Goal: Transaction & Acquisition: Purchase product/service

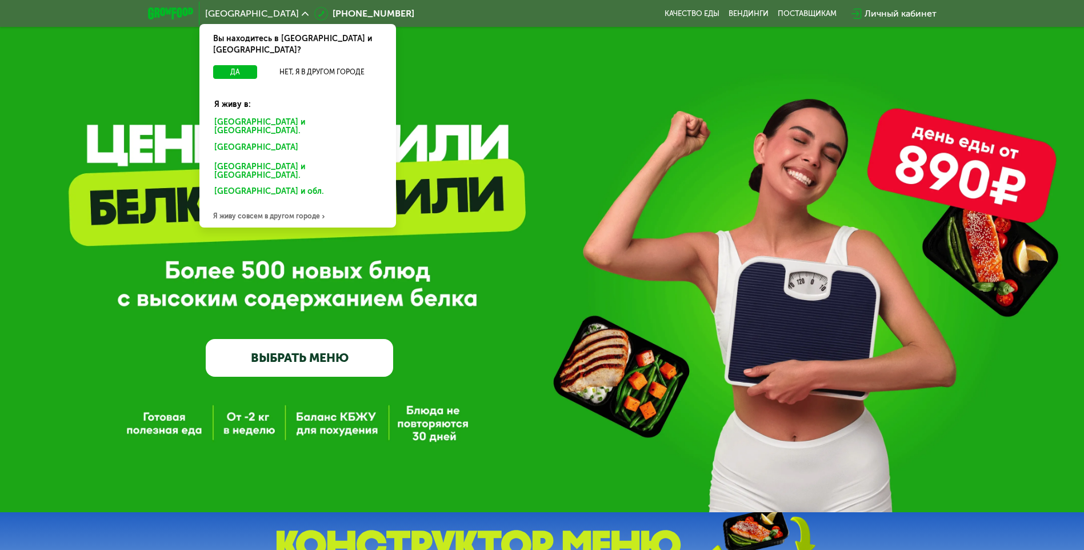
click at [286, 140] on div "[GEOGRAPHIC_DATA] и [GEOGRAPHIC_DATA]." at bounding box center [295, 149] width 178 height 18
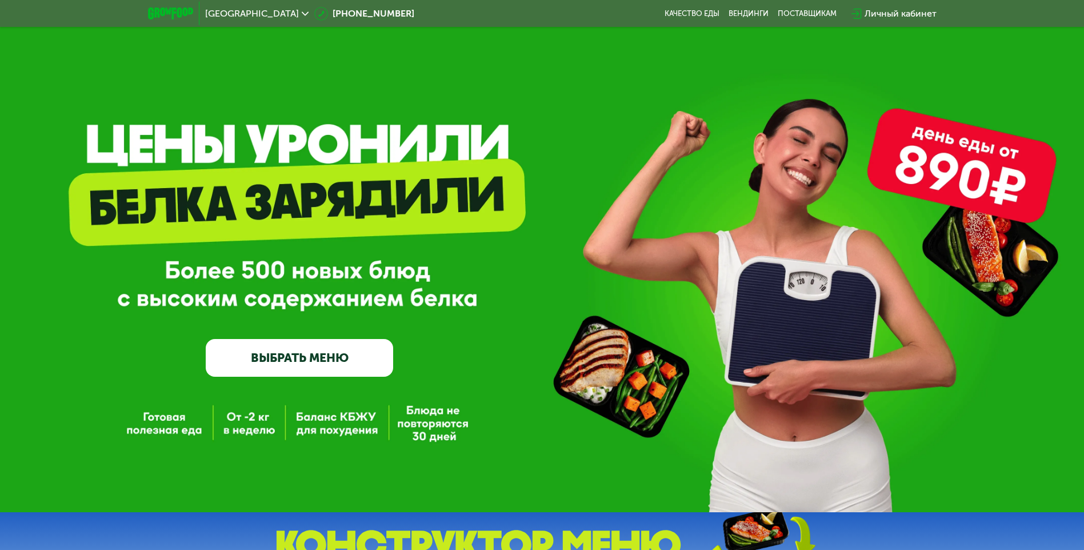
click at [299, 351] on link "ВЫБРАТЬ МЕНЮ" at bounding box center [299, 358] width 187 height 38
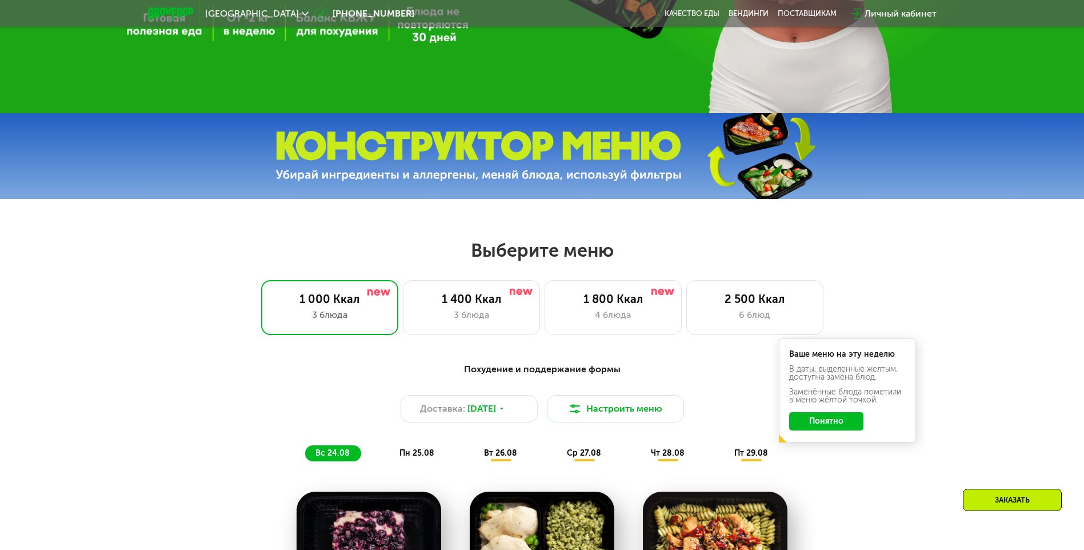
scroll to position [400, 0]
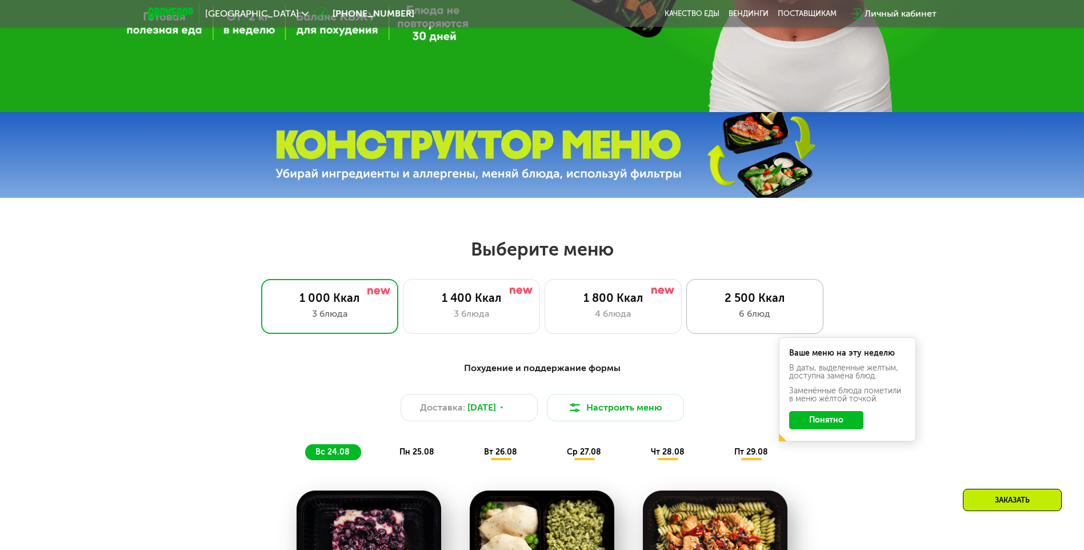
click at [751, 305] on div "2 500 Ккал" at bounding box center [754, 298] width 113 height 14
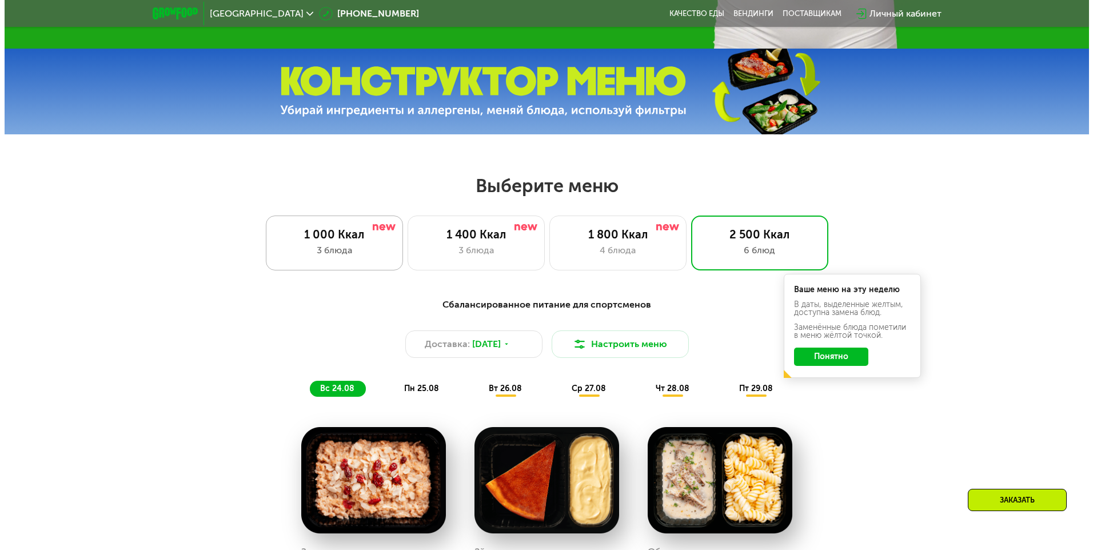
scroll to position [571, 0]
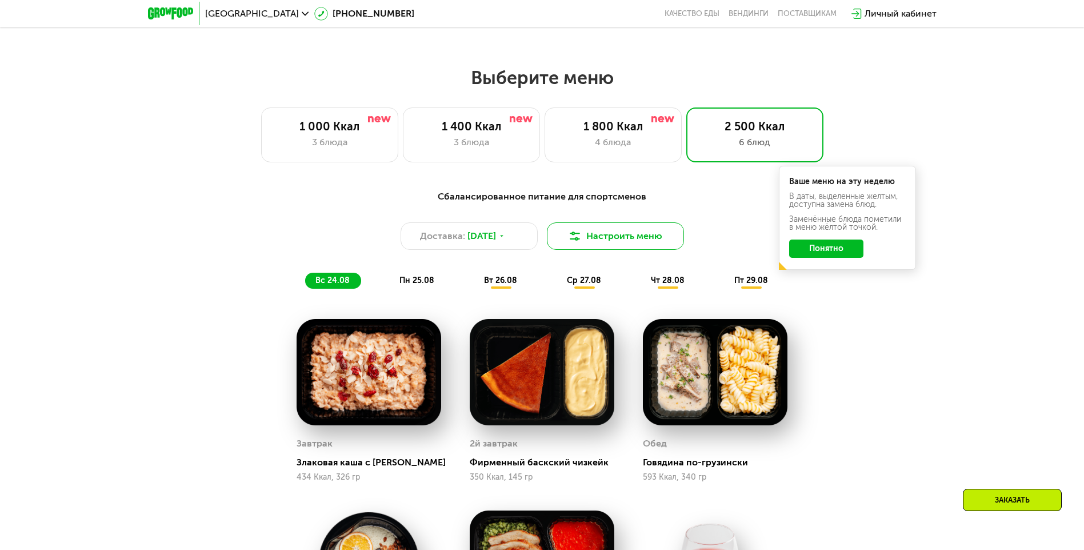
click at [627, 244] on button "Настроить меню" at bounding box center [615, 235] width 137 height 27
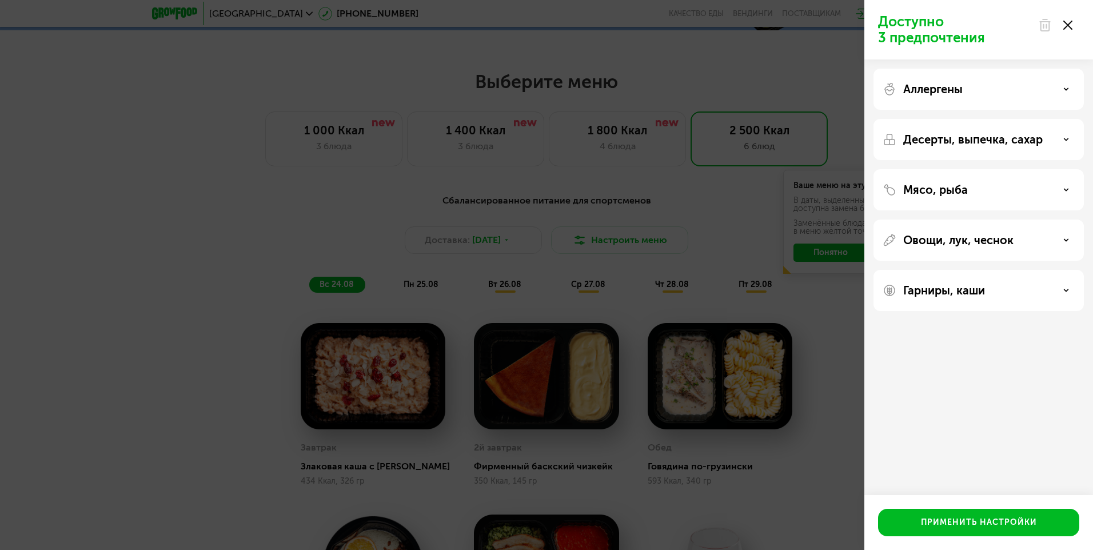
click at [944, 92] on p "Аллергены" at bounding box center [932, 89] width 59 height 14
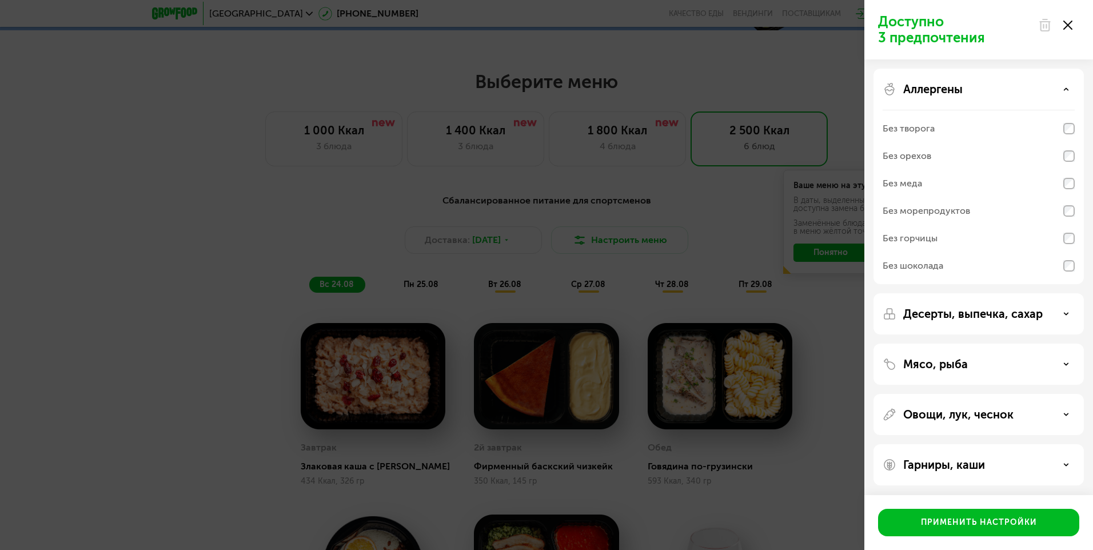
click at [944, 92] on p "Аллергены" at bounding box center [932, 89] width 59 height 14
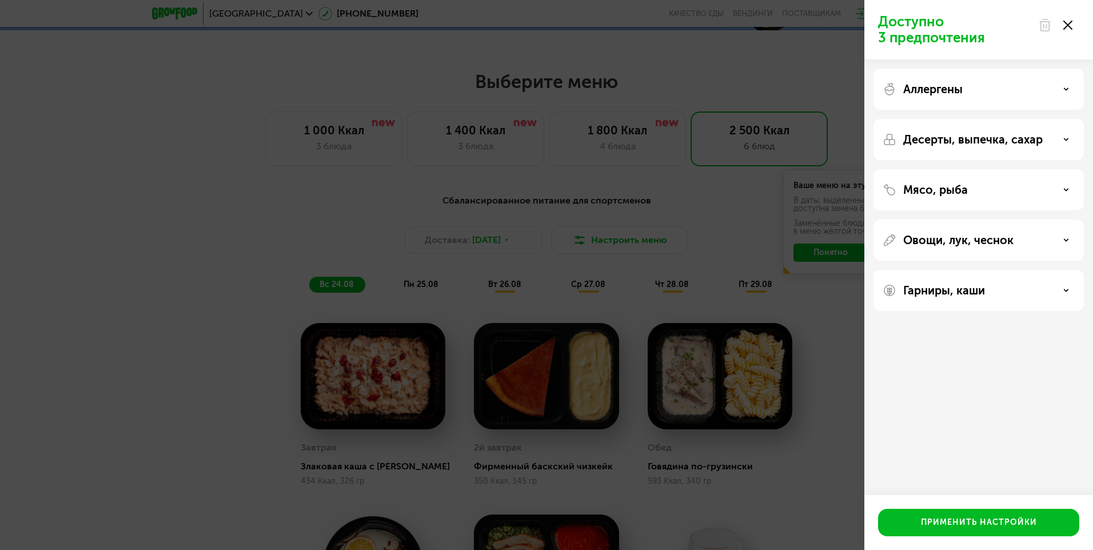
click at [963, 141] on p "Десерты, выпечка, сахар" at bounding box center [972, 140] width 139 height 14
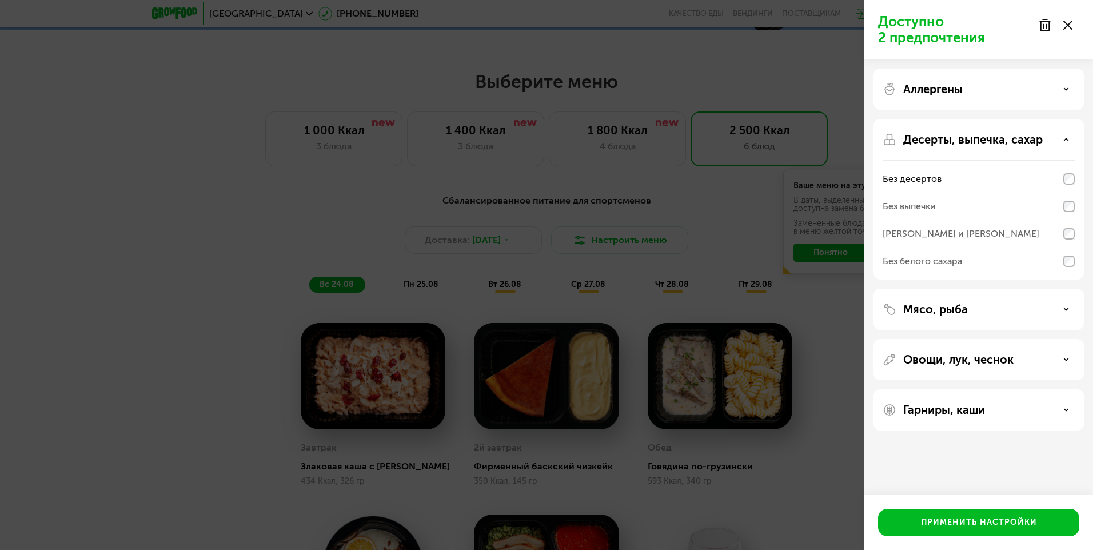
click at [921, 87] on p "Аллергены" at bounding box center [932, 89] width 59 height 14
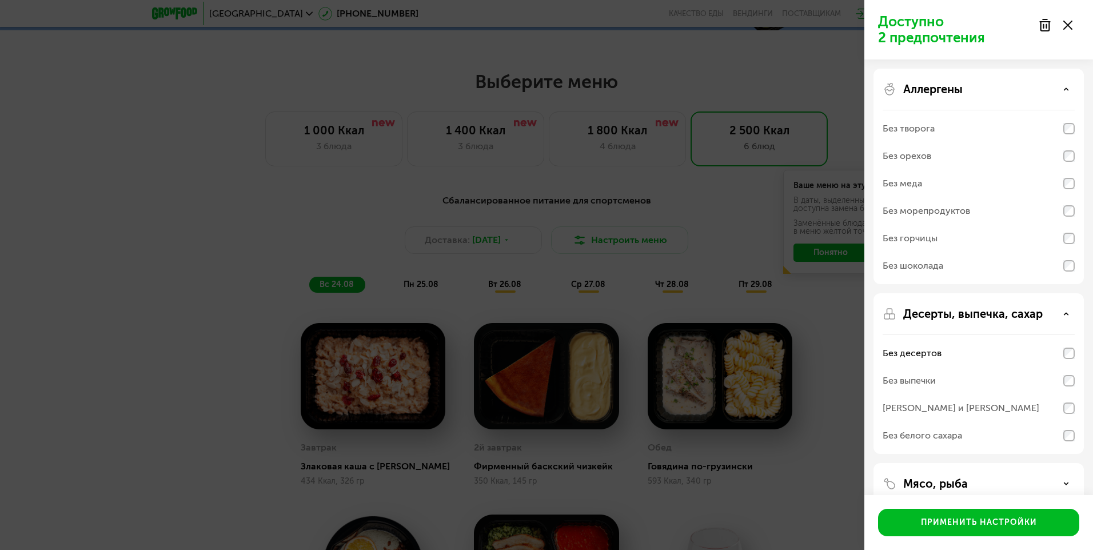
click at [921, 87] on p "Аллергены" at bounding box center [932, 89] width 59 height 14
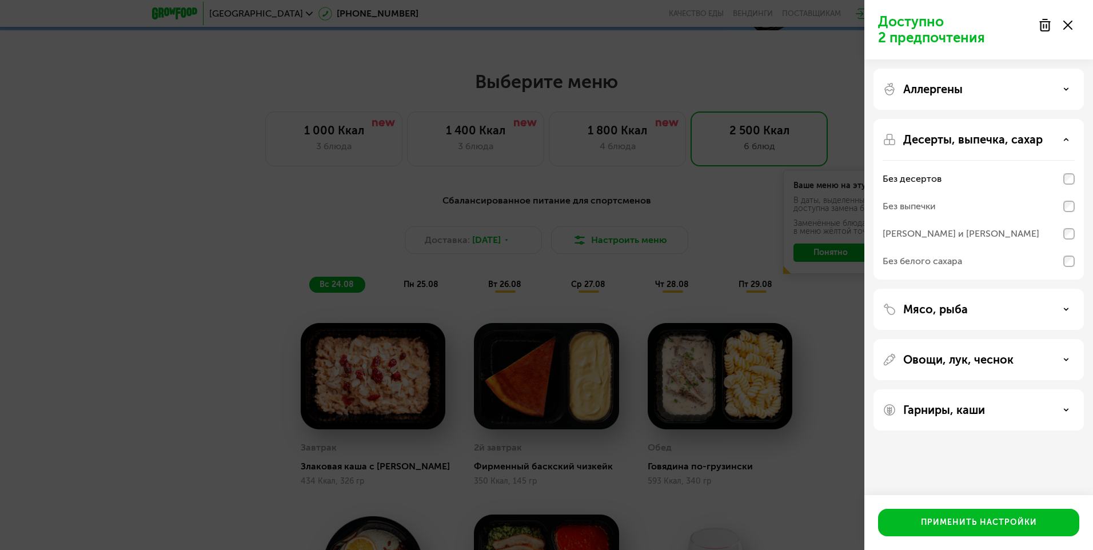
click at [967, 411] on p "Гарниры, каши" at bounding box center [944, 410] width 82 height 14
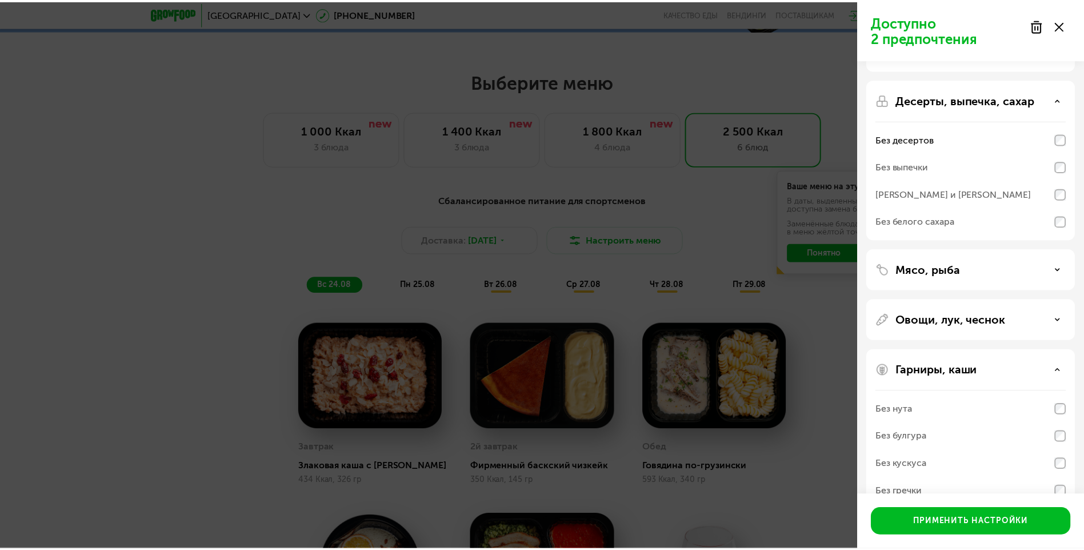
scroll to position [94, 0]
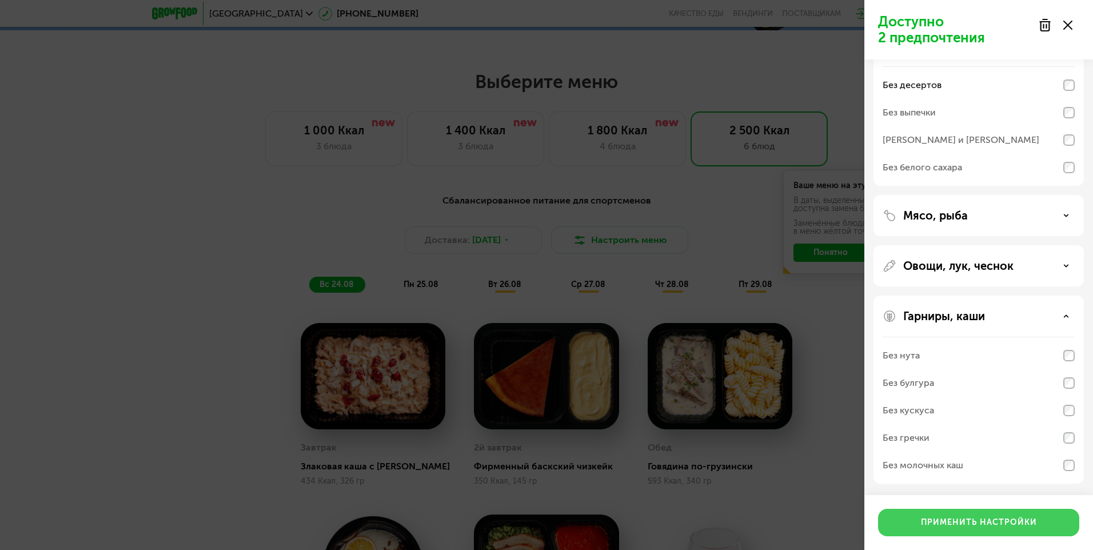
click at [983, 521] on div "Применить настройки" at bounding box center [979, 522] width 116 height 11
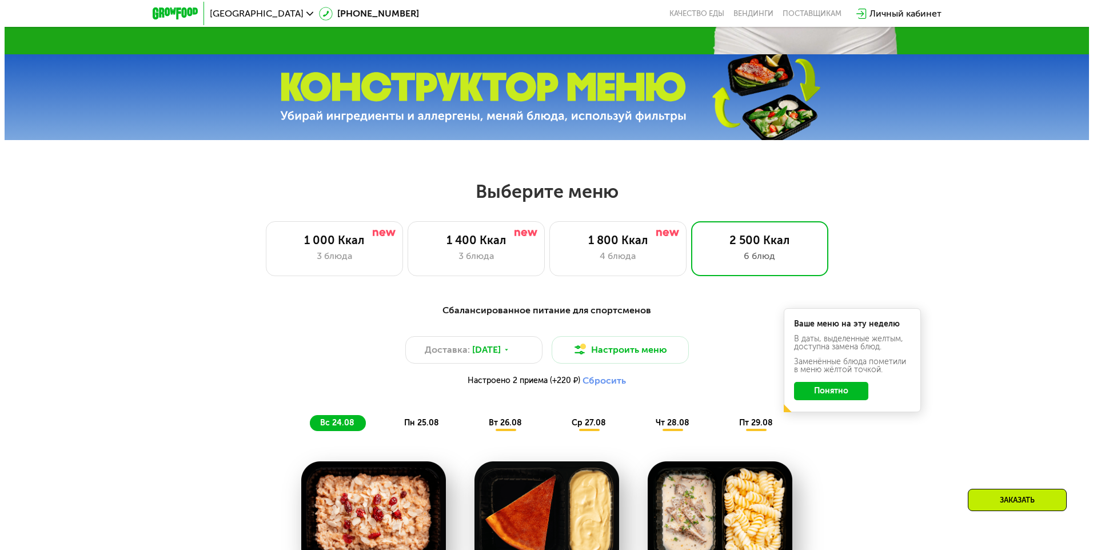
scroll to position [457, 0]
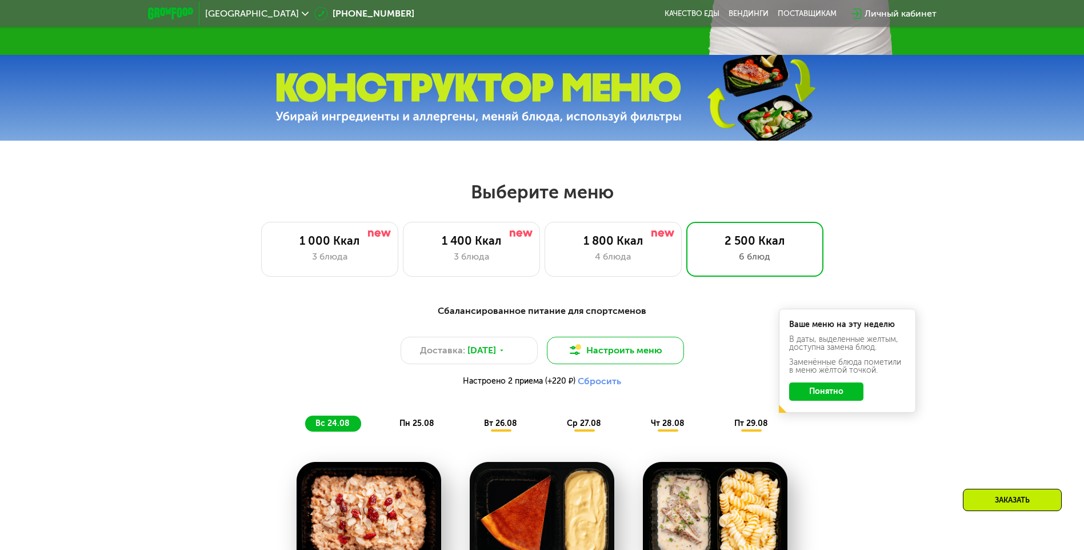
click at [667, 347] on button "Настроить меню" at bounding box center [615, 350] width 137 height 27
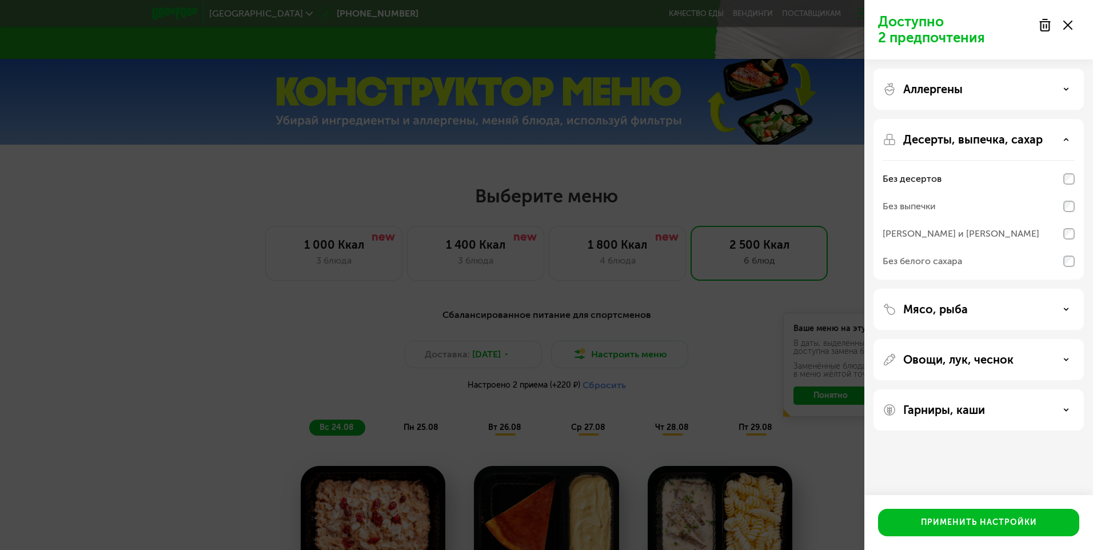
click at [1055, 90] on div "Аллергены" at bounding box center [978, 89] width 192 height 14
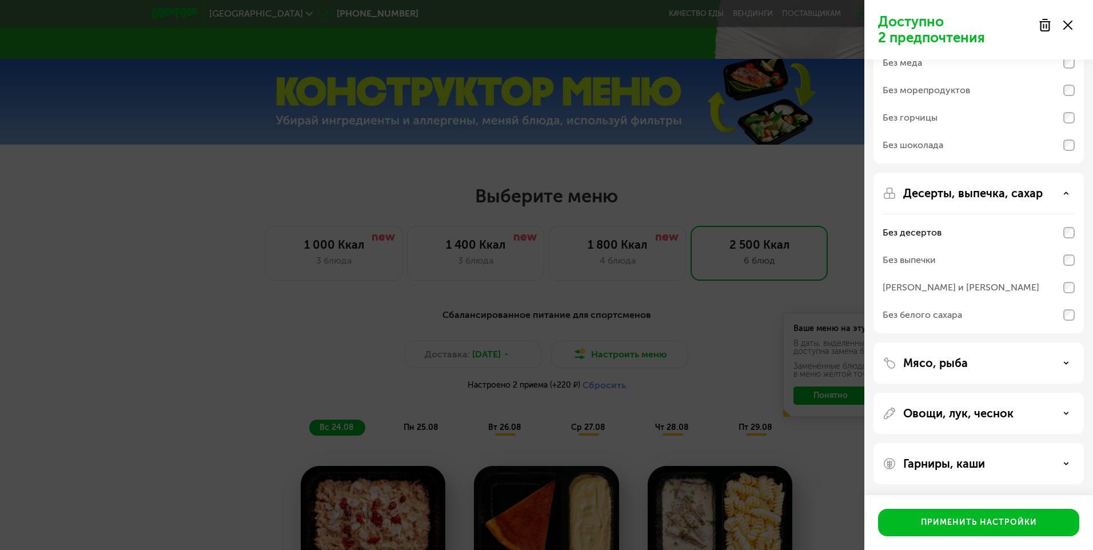
scroll to position [121, 0]
click at [978, 467] on p "Гарниры, каши" at bounding box center [944, 463] width 82 height 14
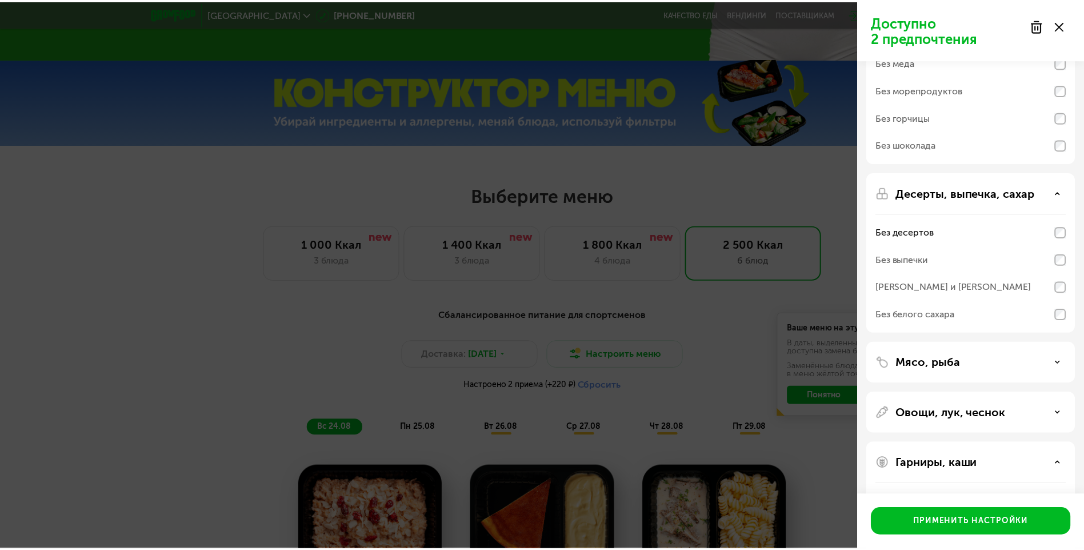
scroll to position [268, 0]
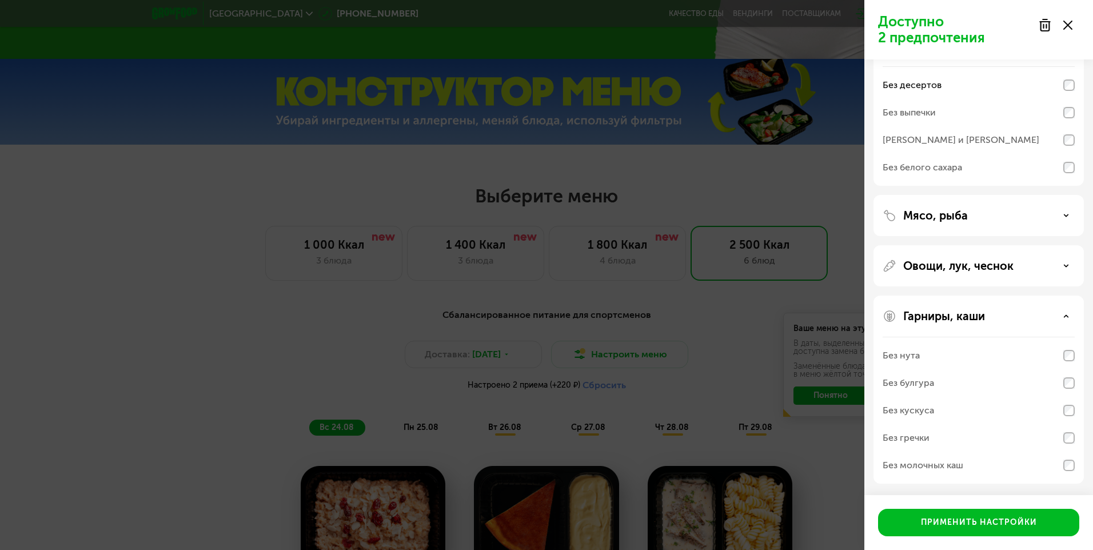
click at [995, 517] on div "Применить настройки" at bounding box center [979, 522] width 116 height 11
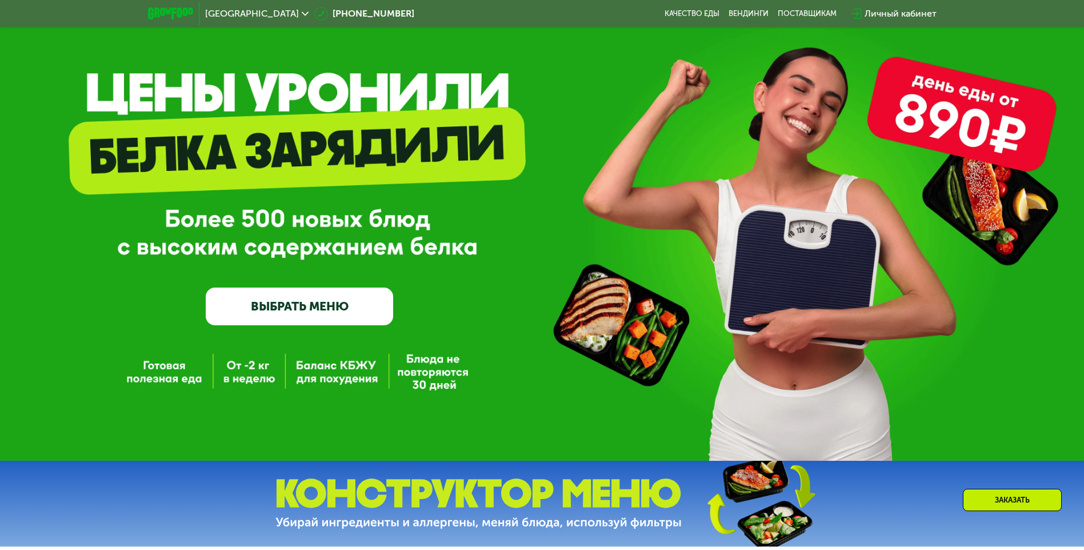
scroll to position [0, 0]
